Goal: Information Seeking & Learning: Learn about a topic

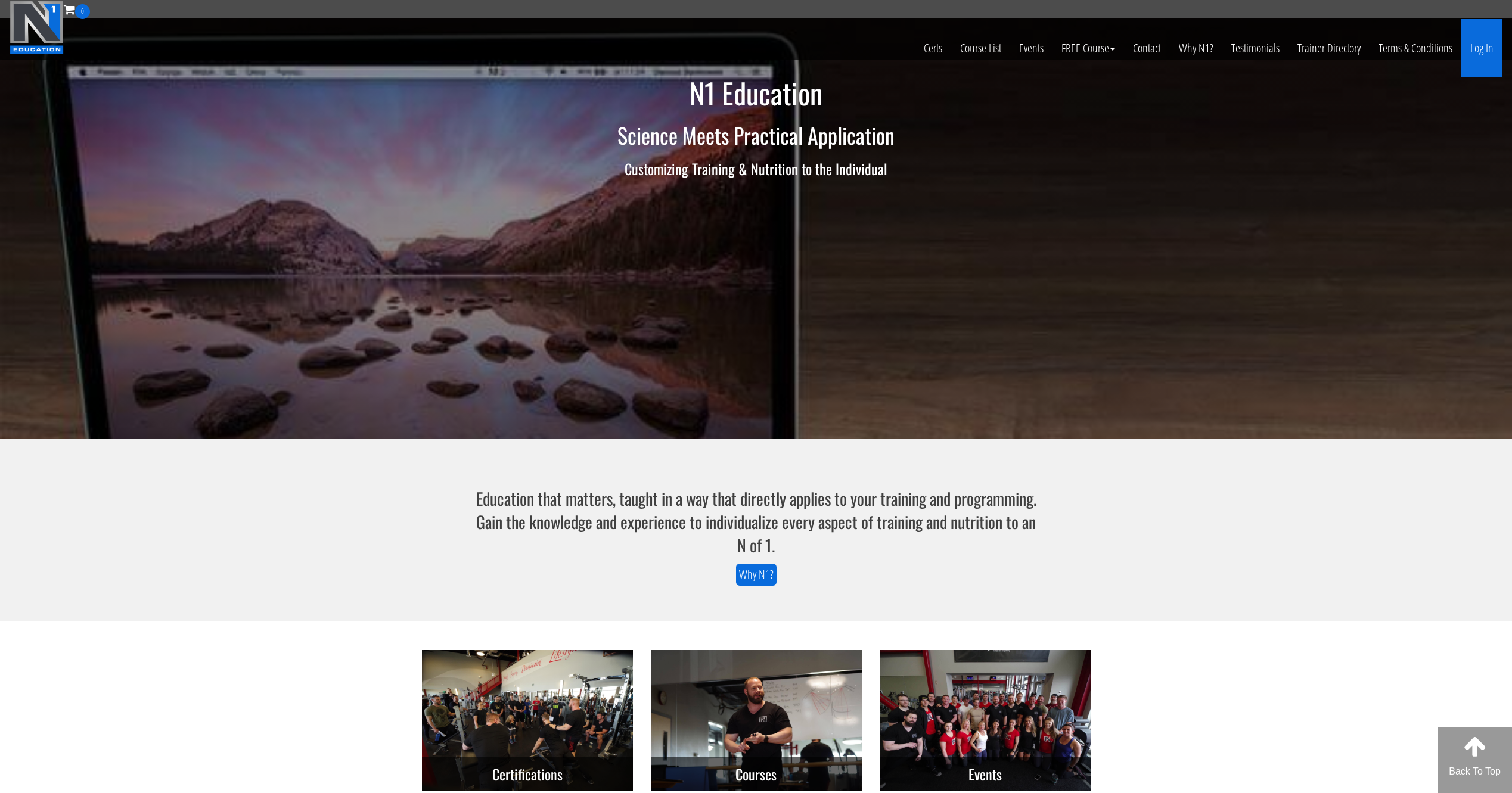
click at [1481, 48] on link "Log In" at bounding box center [1482, 48] width 41 height 58
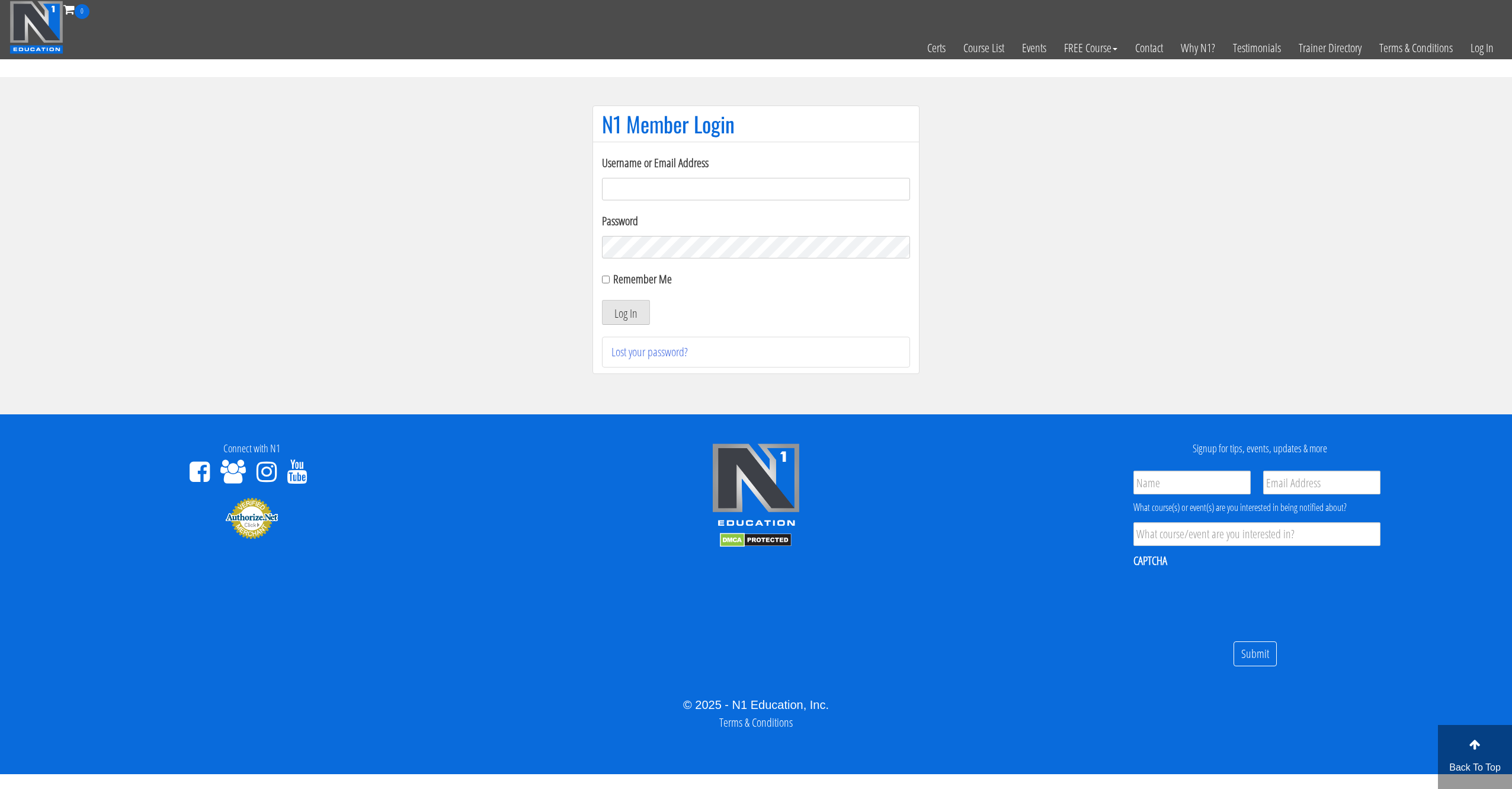
type input "[EMAIL_ADDRESS][DOMAIN_NAME]"
click at [636, 284] on label "Remember Me" at bounding box center [642, 279] width 59 height 16
click at [610, 284] on input "Remember Me" at bounding box center [606, 279] width 7 height 7
checkbox input "true"
click at [624, 310] on button "Log In" at bounding box center [625, 312] width 48 height 25
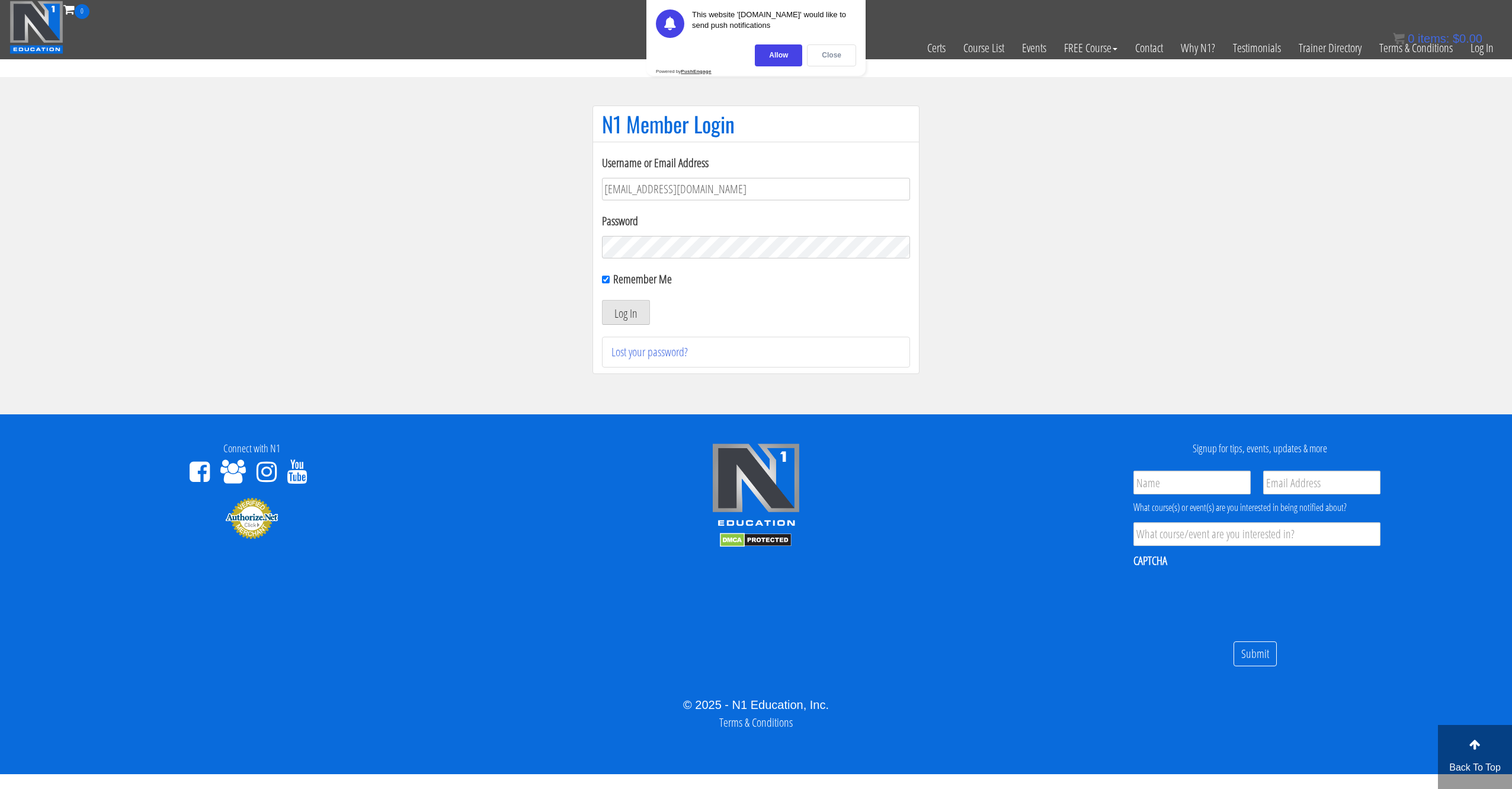
click at [845, 52] on div "Close" at bounding box center [831, 55] width 49 height 22
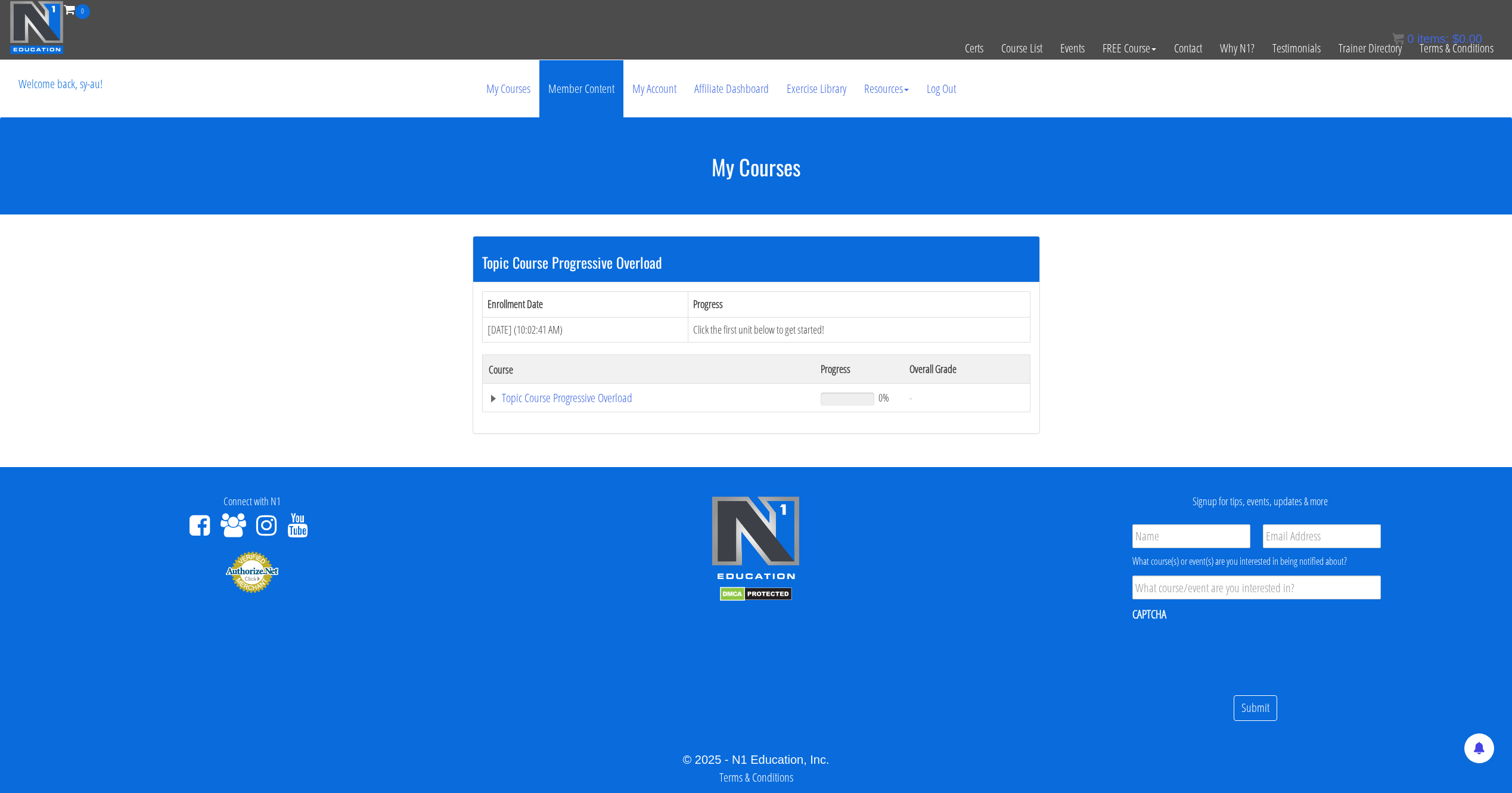
click at [566, 85] on link "Member Content" at bounding box center [581, 88] width 84 height 57
click at [498, 93] on link "My Courses" at bounding box center [508, 88] width 62 height 57
click at [617, 90] on link "Member Content" at bounding box center [581, 88] width 84 height 57
click at [472, 100] on div "My Courses Member Content My Account Affiliate Dashboard Exercise Library Resou…" at bounding box center [756, 88] width 1493 height 57
click at [686, 101] on link "Affiliate Dashboard" at bounding box center [731, 88] width 92 height 57
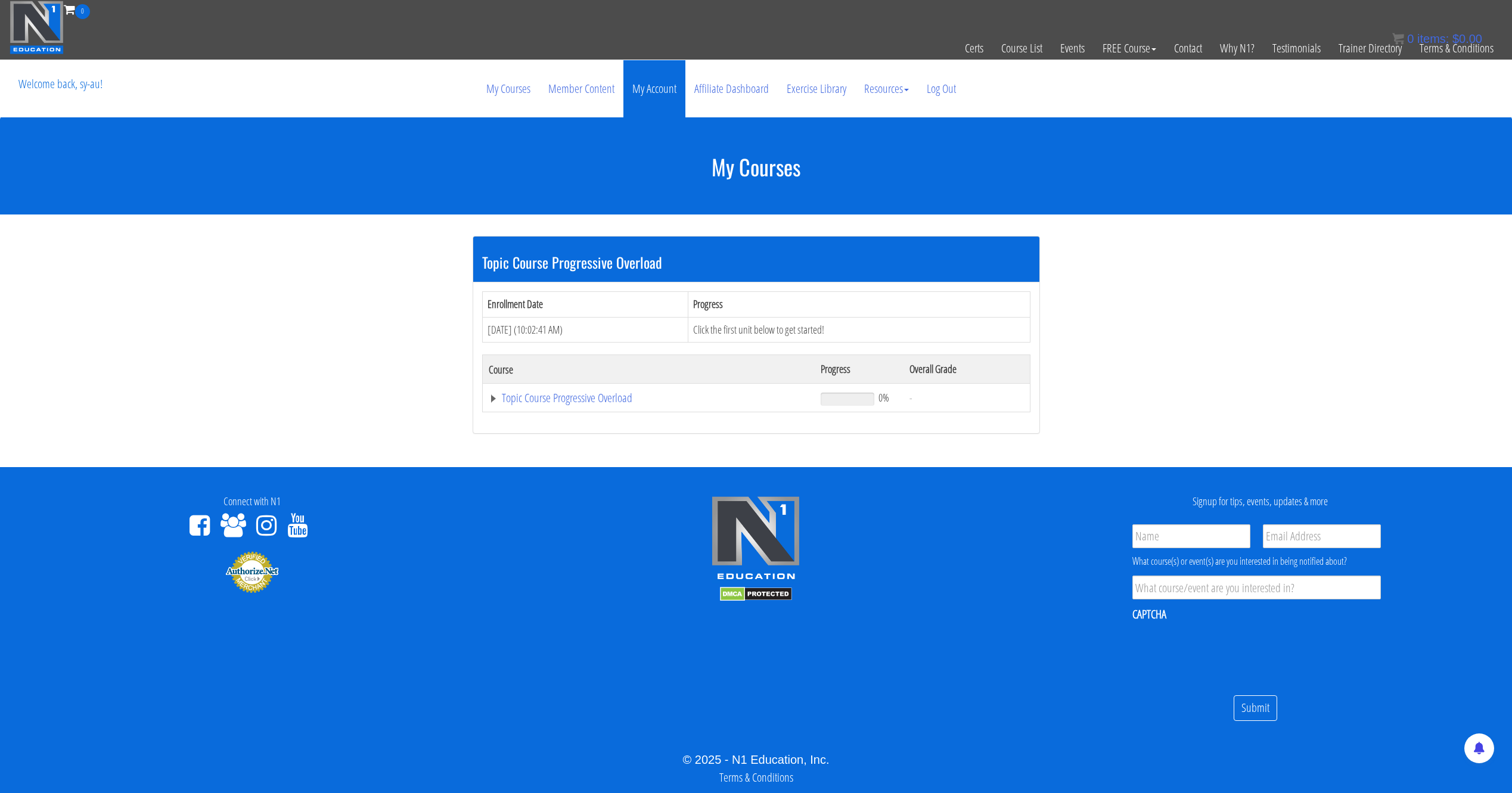
click at [650, 100] on link "My Account" at bounding box center [654, 88] width 62 height 57
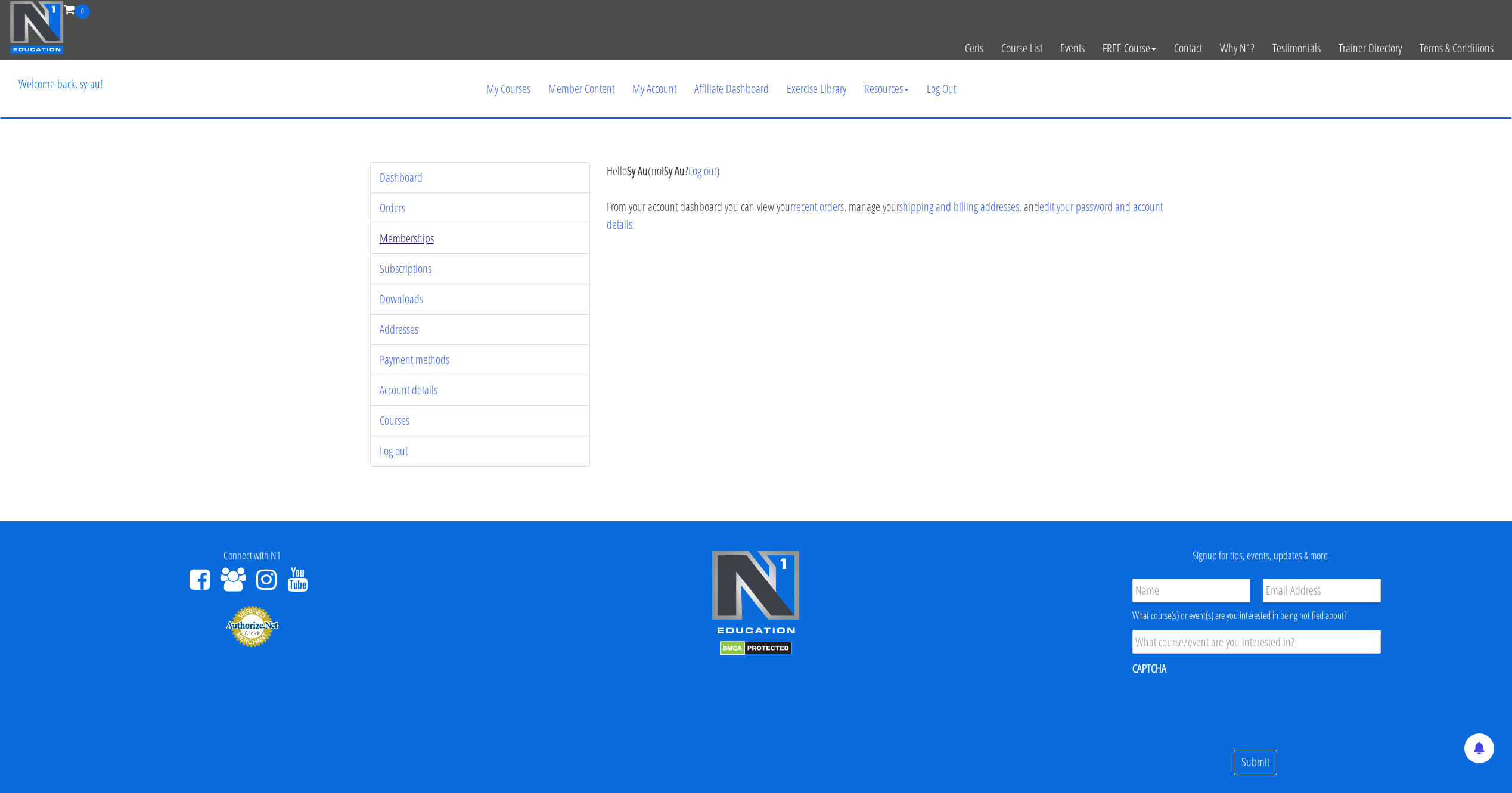
click at [410, 241] on link "Memberships" at bounding box center [407, 238] width 55 height 16
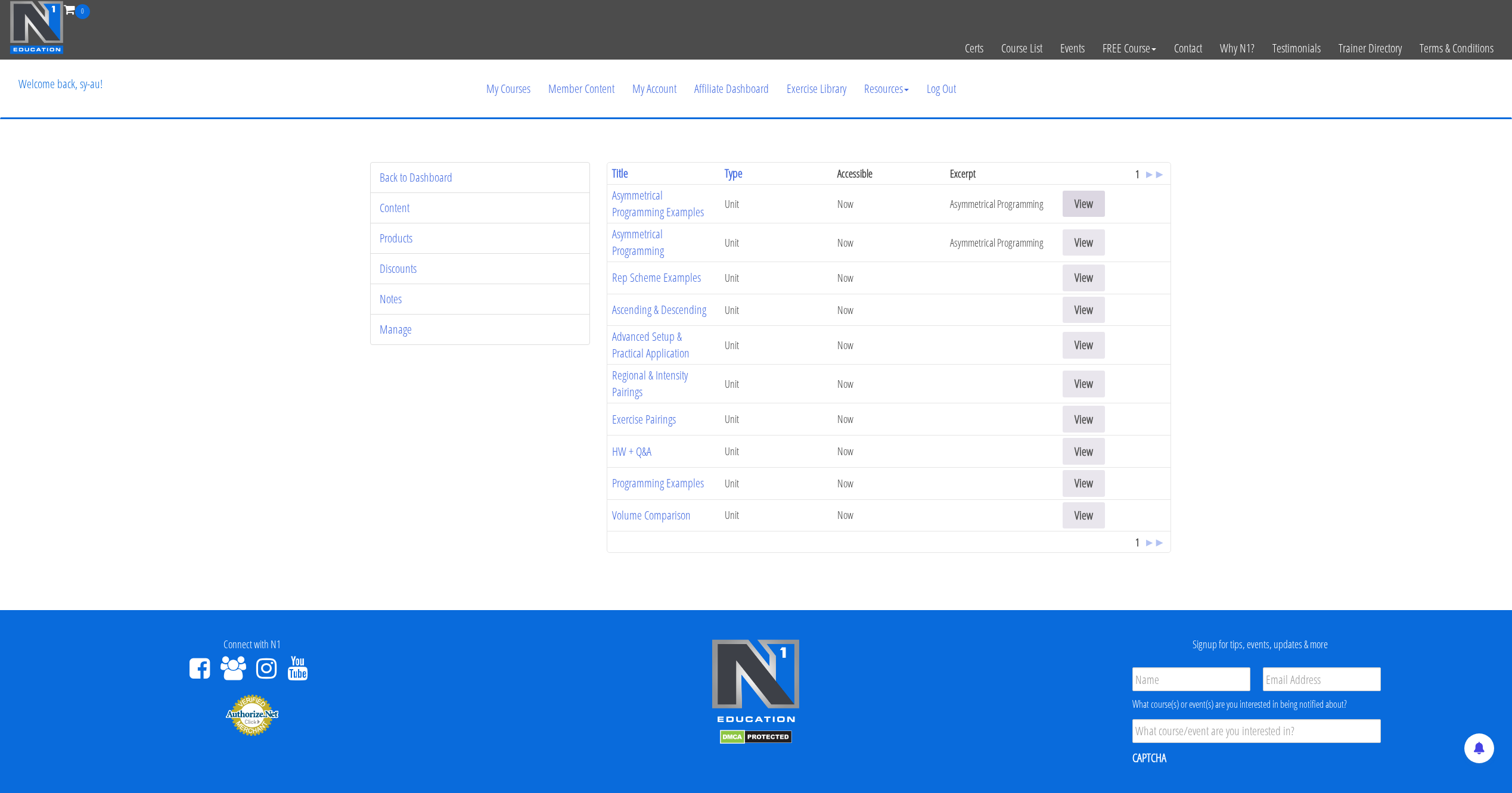
click at [1072, 200] on link "View" at bounding box center [1084, 204] width 43 height 27
click at [1078, 244] on link "View" at bounding box center [1084, 242] width 43 height 27
click at [663, 279] on link "Rep Scheme Examples" at bounding box center [657, 277] width 89 height 16
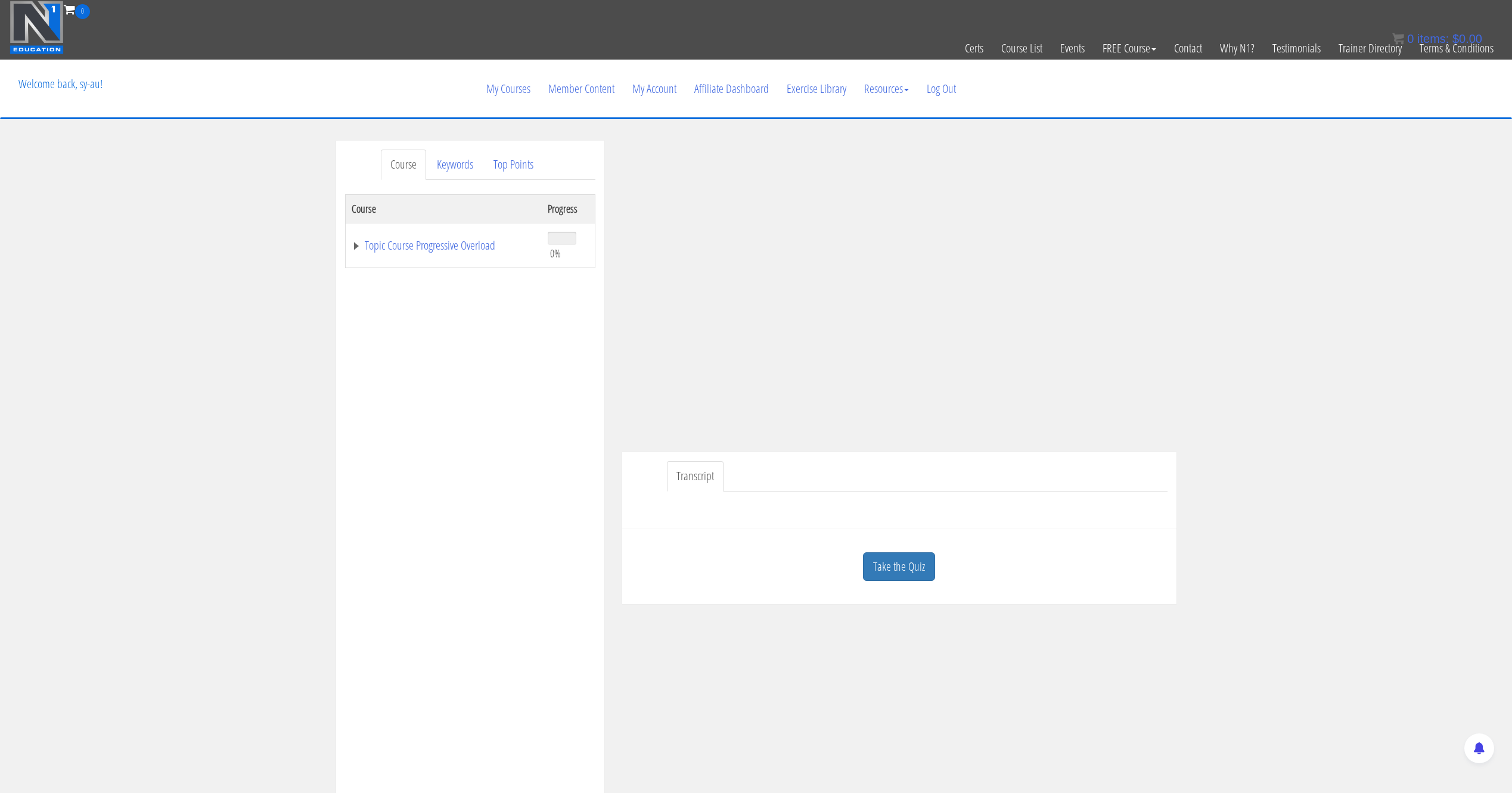
click at [1325, 206] on div "Course Keywords Top Points Course Progress Topic Course Progressive Overload 0%…" at bounding box center [756, 477] width 1512 height 673
